Goal: Information Seeking & Learning: Understand process/instructions

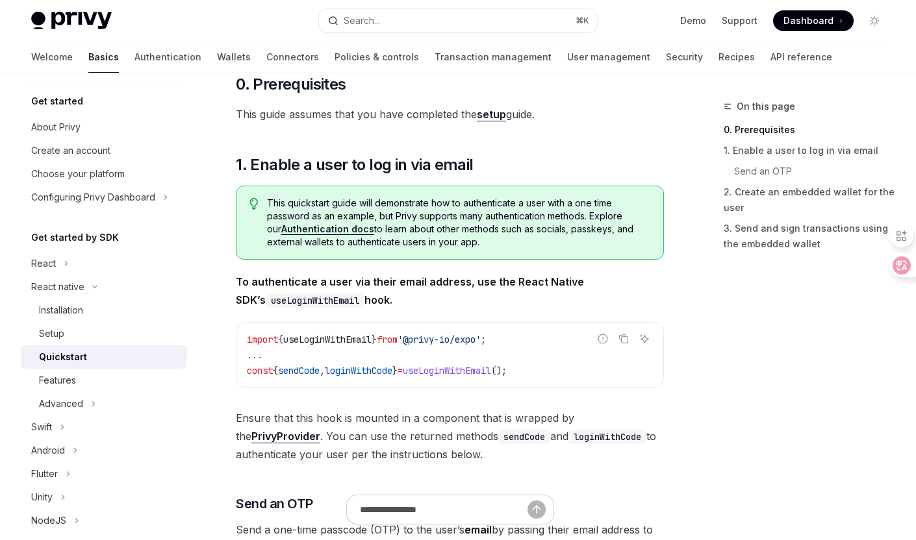
type textarea "*"
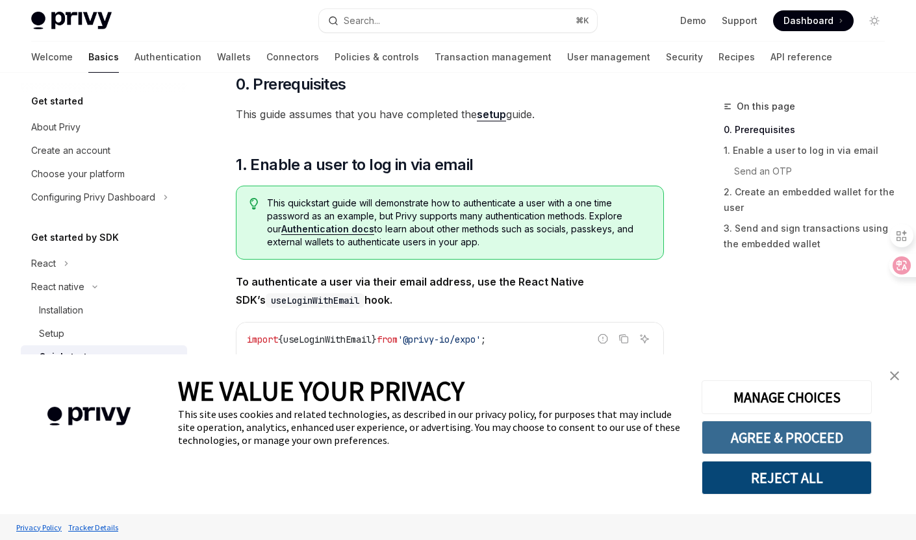
click at [809, 439] on button "AGREE & PROCEED" at bounding box center [787, 438] width 170 height 34
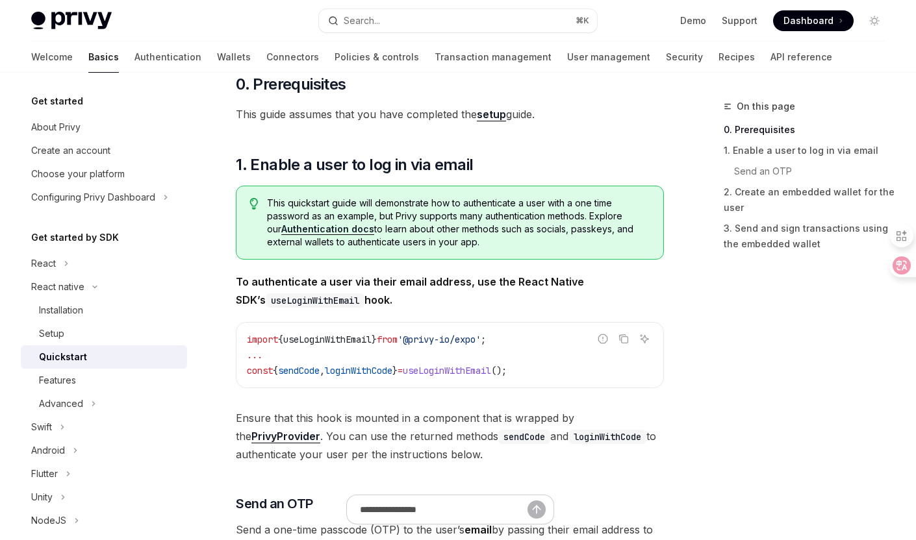
scroll to position [229, 0]
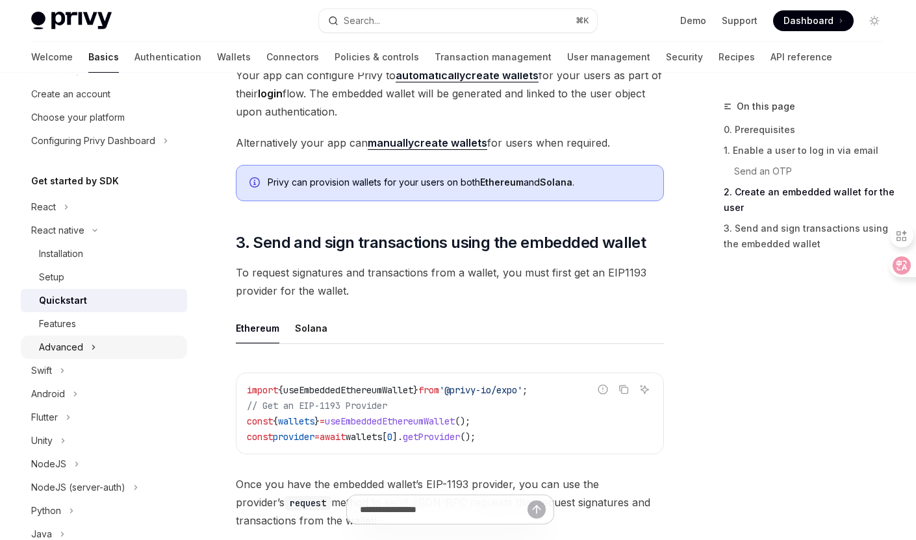
scroll to position [62, 0]
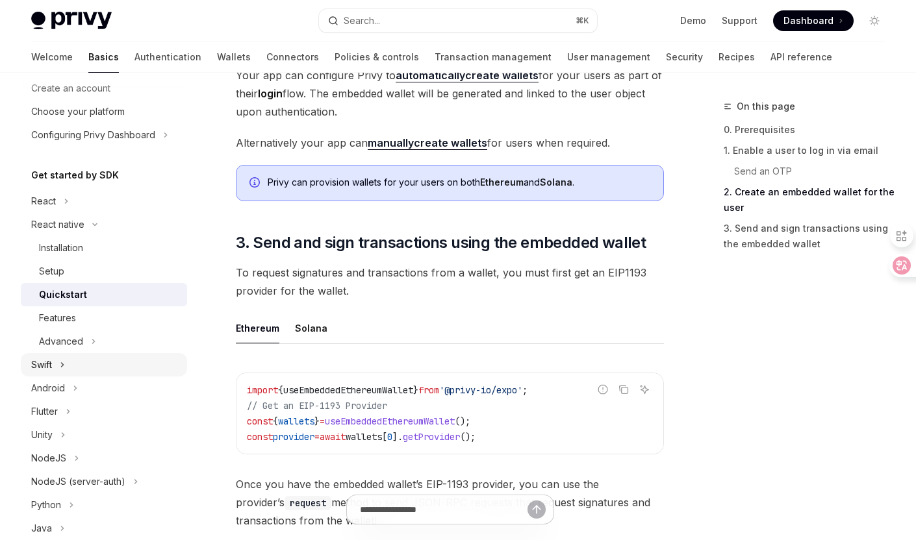
click at [94, 366] on button "Swift" at bounding box center [104, 364] width 166 height 23
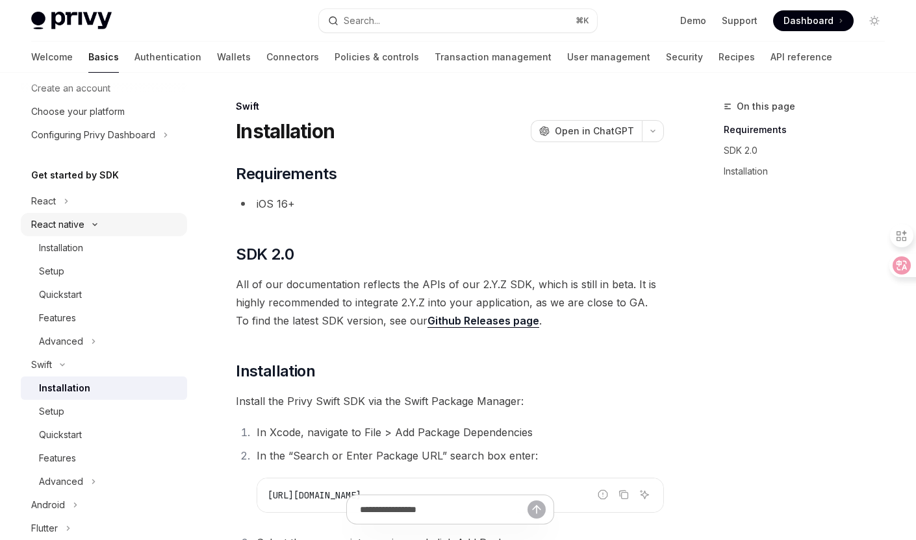
click at [93, 221] on button "React native" at bounding box center [104, 224] width 166 height 23
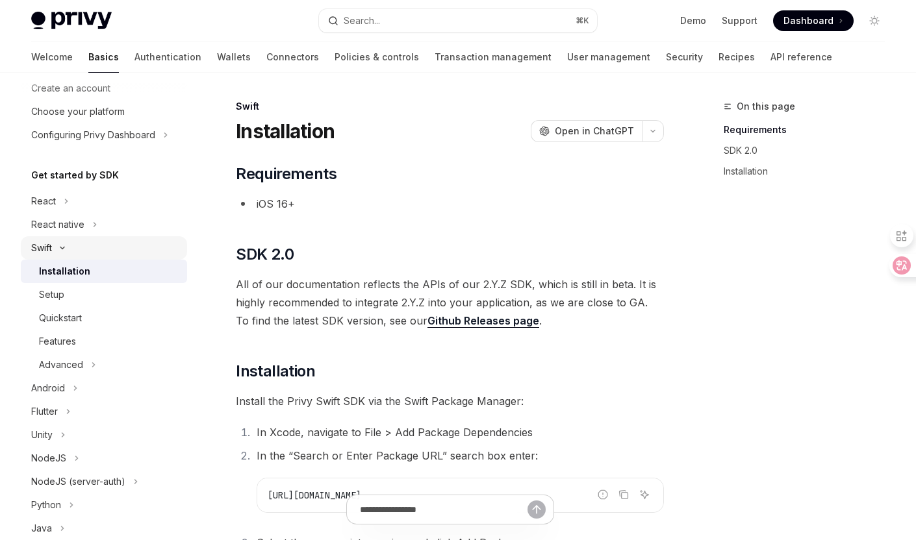
click at [73, 244] on button "Swift" at bounding box center [104, 247] width 166 height 23
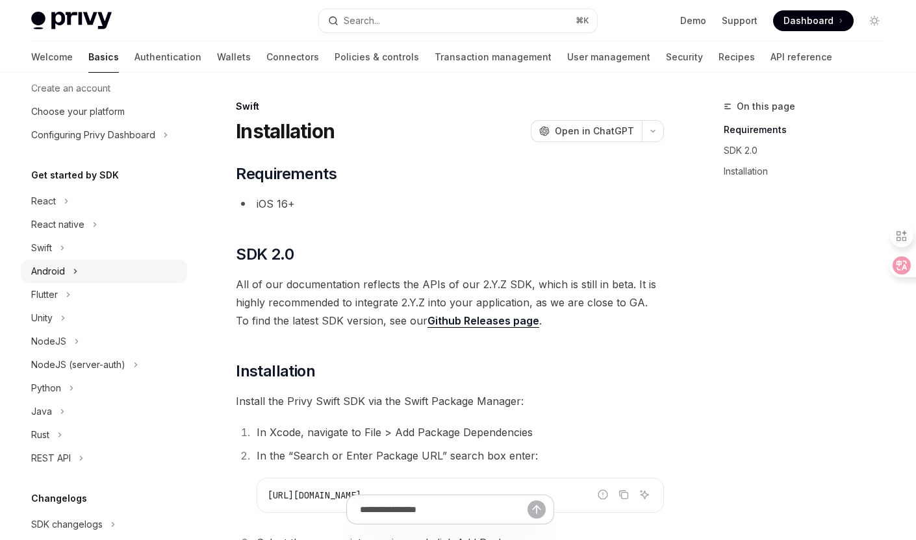
click at [82, 268] on button "Android" at bounding box center [104, 271] width 166 height 23
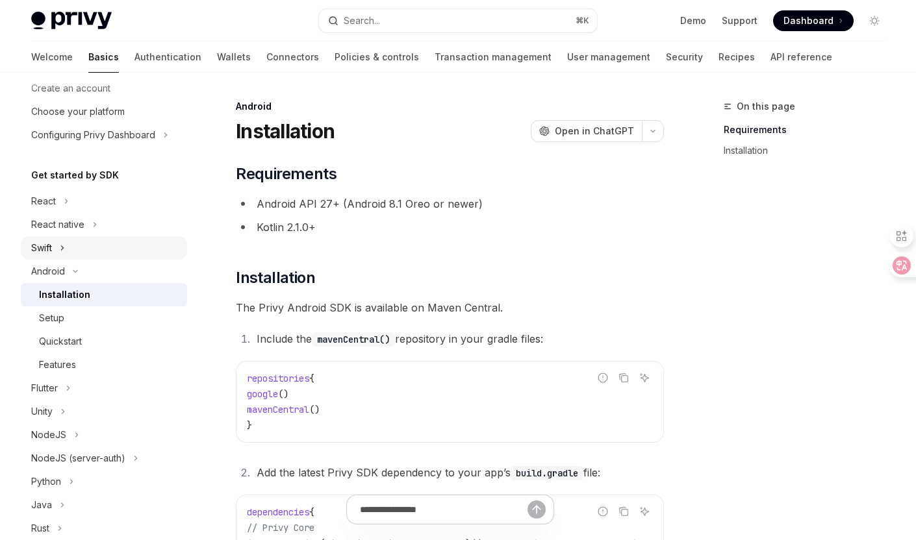
click at [68, 252] on button "Swift" at bounding box center [104, 247] width 166 height 23
type textarea "*"
